Goal: Feedback & Contribution: Leave review/rating

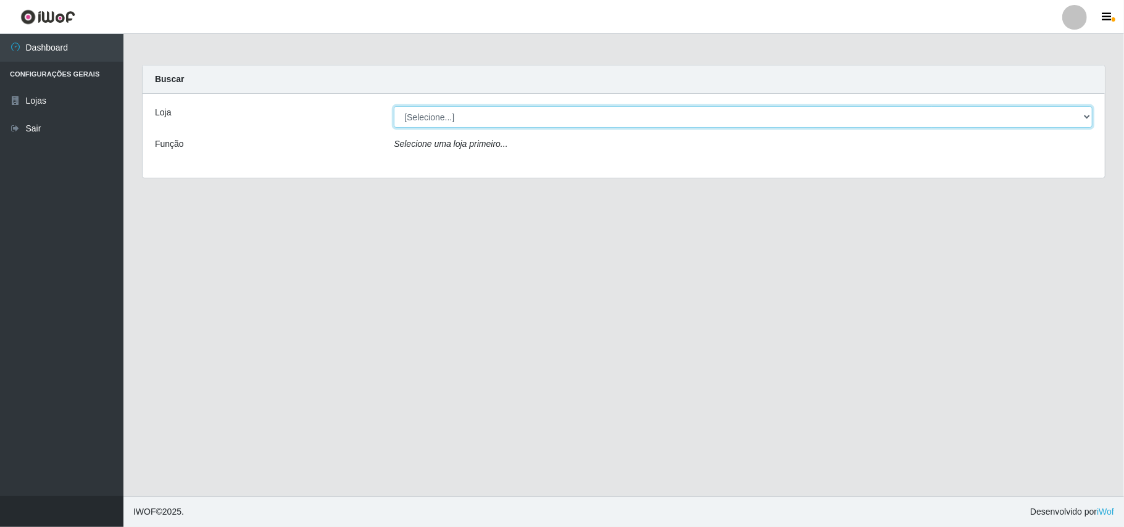
click at [489, 110] on select "[Selecione...] Bemais Supermercados - B11 Manaíra" at bounding box center [743, 117] width 699 height 22
select select "409"
click at [394, 106] on select "[Selecione...] Bemais Supermercados - B11 Manaíra" at bounding box center [743, 117] width 699 height 22
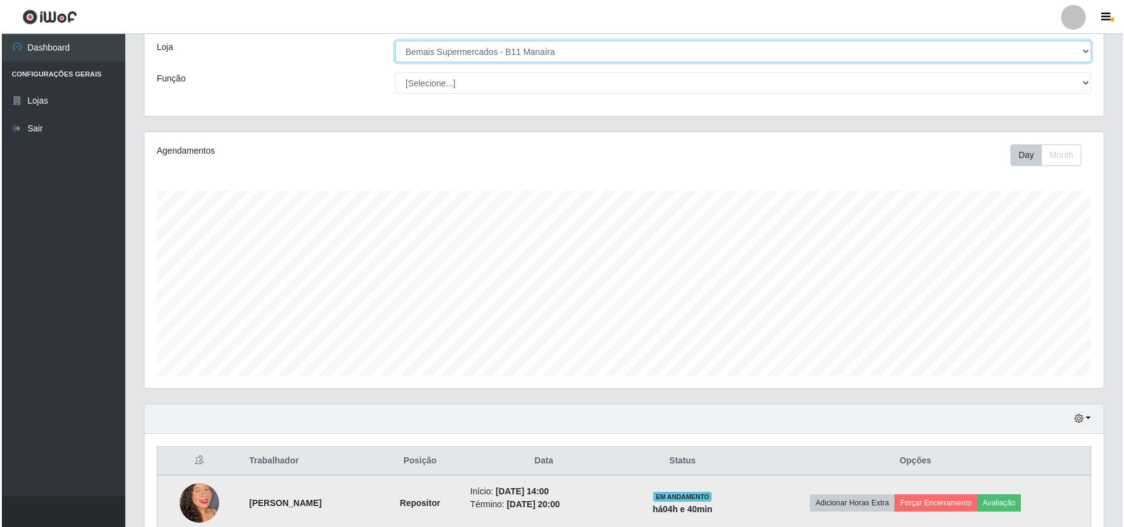
scroll to position [130, 0]
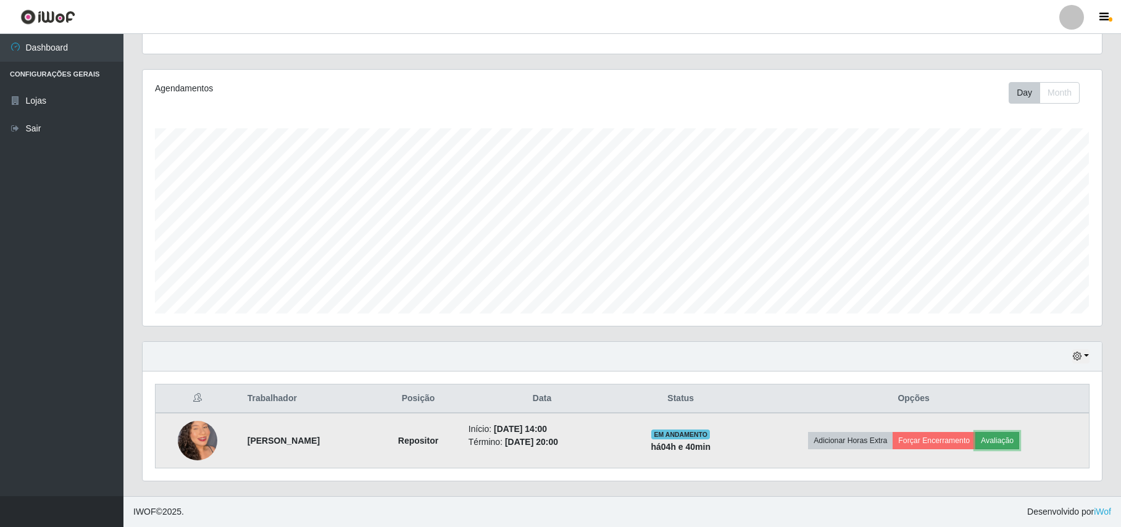
click at [1016, 438] on button "Avaliação" at bounding box center [997, 440] width 44 height 17
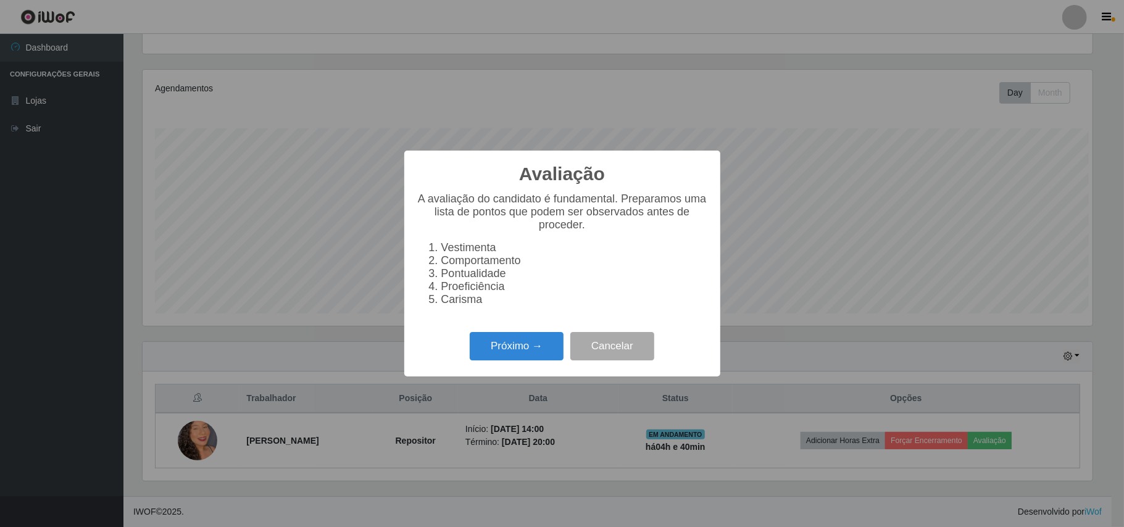
scroll to position [257, 949]
click at [521, 344] on button "Próximo →" at bounding box center [517, 346] width 94 height 29
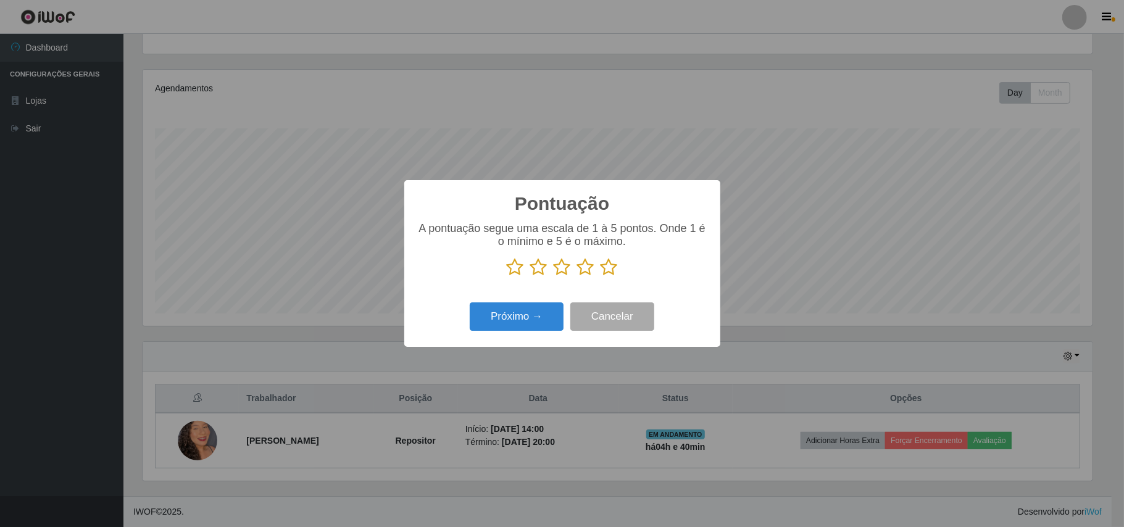
click at [603, 268] on icon at bounding box center [609, 267] width 17 height 19
click at [601, 277] on input "radio" at bounding box center [601, 277] width 0 height 0
click at [507, 325] on button "Próximo →" at bounding box center [517, 317] width 94 height 29
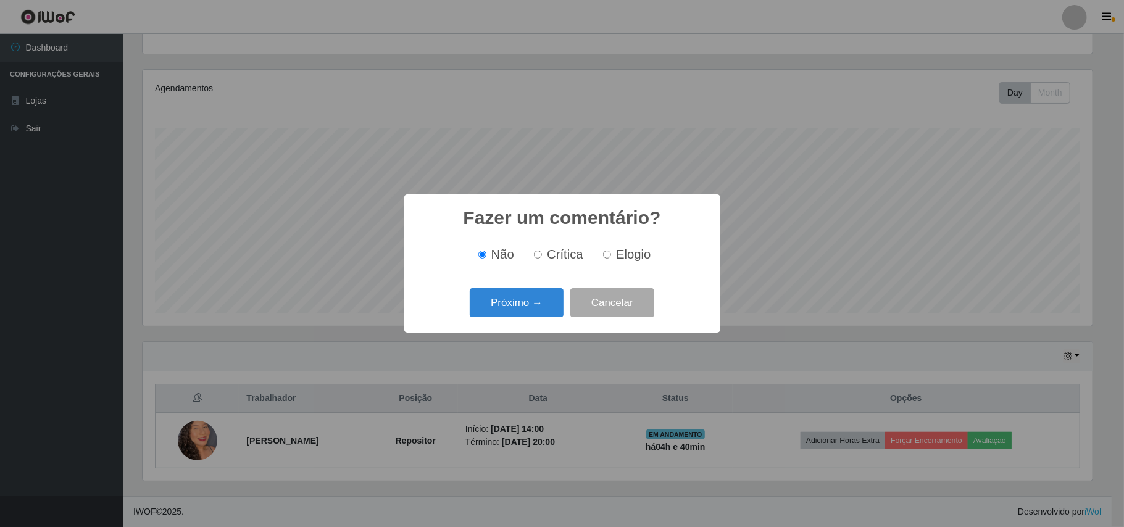
click at [620, 256] on span "Elogio" at bounding box center [633, 255] width 35 height 14
click at [611, 256] on input "Elogio" at bounding box center [607, 255] width 8 height 8
radio input "true"
click at [536, 300] on button "Próximo →" at bounding box center [517, 302] width 94 height 29
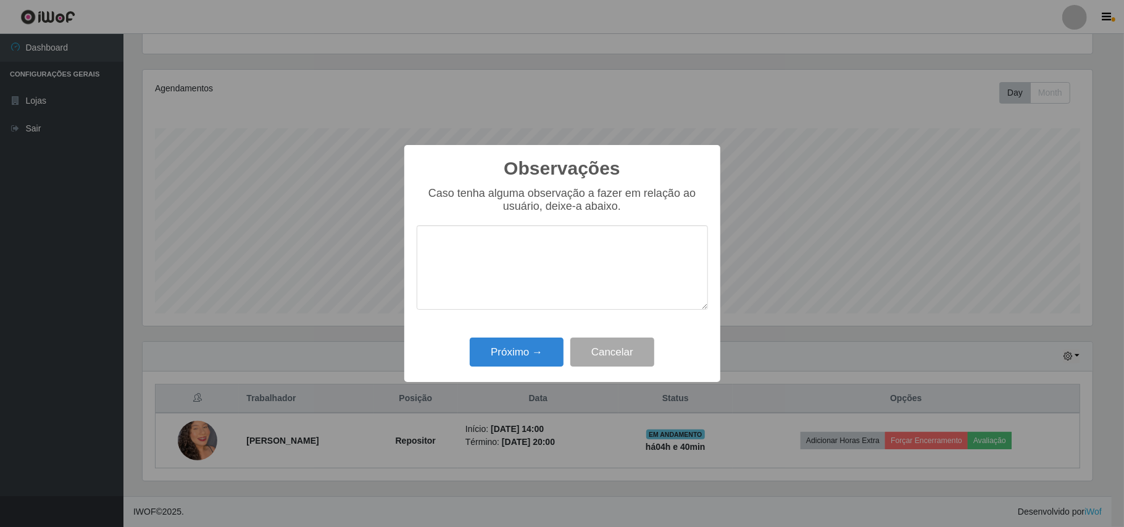
click at [566, 277] on textarea at bounding box center [562, 267] width 291 height 85
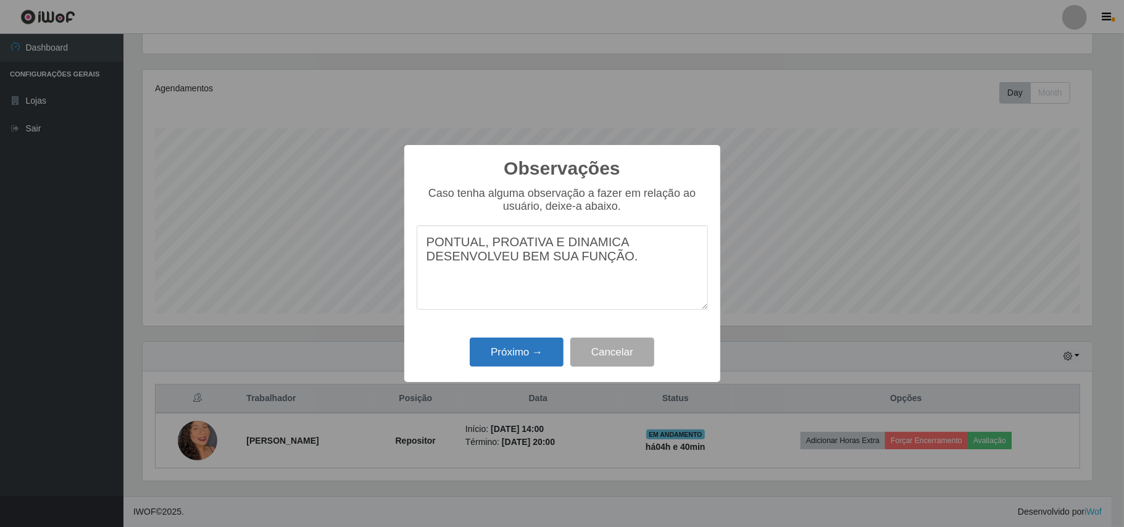
type textarea "PONTUAL, PROATIVA E DINAMICA DESENVOLVEU BEM SUA FUNÇÃO."
click at [522, 356] on button "Próximo →" at bounding box center [517, 352] width 94 height 29
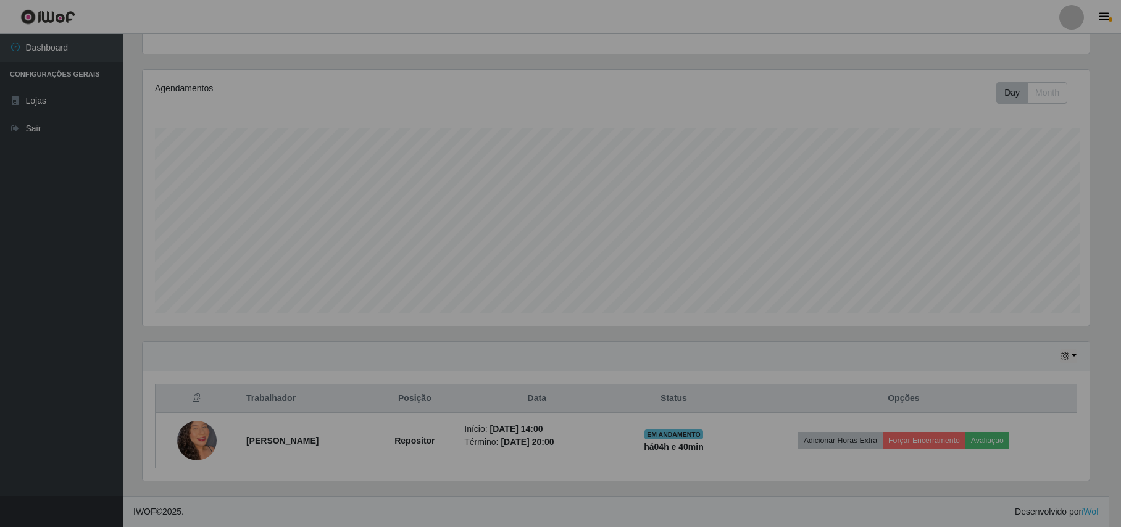
scroll to position [257, 959]
